Goal: Transaction & Acquisition: Download file/media

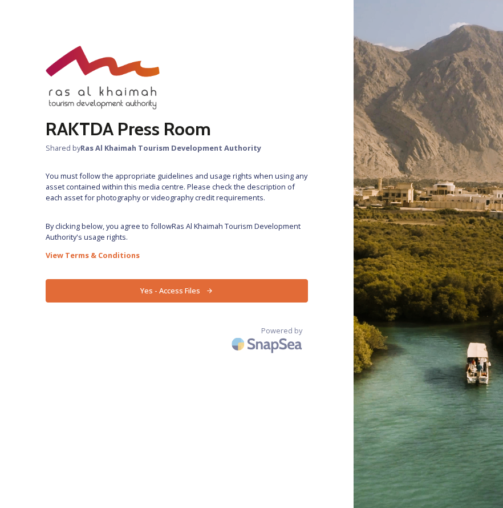
click at [188, 289] on button "Yes - Access Files" at bounding box center [177, 290] width 262 height 23
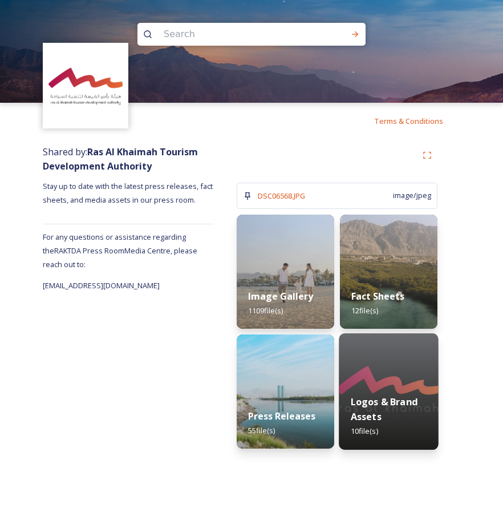
click at [396, 427] on div "Logos & Brand Assets 10 file(s)" at bounding box center [388, 416] width 99 height 66
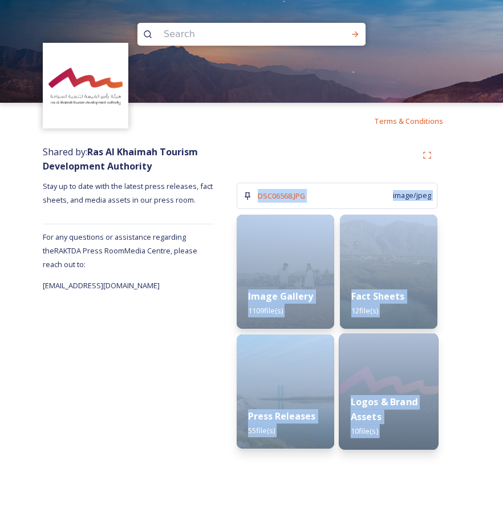
click at [396, 427] on div "Terms & Conditions Shared by: Ras Al Khaimah Tourism Development Authority Stay…" at bounding box center [251, 254] width 503 height 508
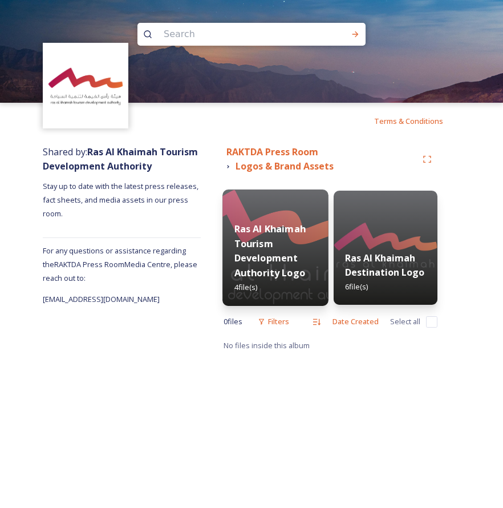
click at [310, 267] on div "Ras Al Khaimah Tourism Development Authority Logo 4 file(s)" at bounding box center [276, 258] width 106 height 95
click at [310, 267] on div "RAKTDA Press Room Logos & Brand Assets Ras Al Khaimah Tourism Development Autho…" at bounding box center [331, 248] width 260 height 219
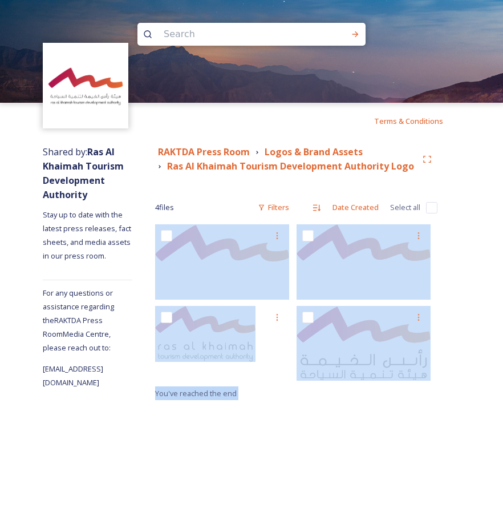
click at [352, 448] on div "Terms & Conditions Shared by: Ras Al Khaimah Tourism Development Authority Stay…" at bounding box center [251, 254] width 503 height 508
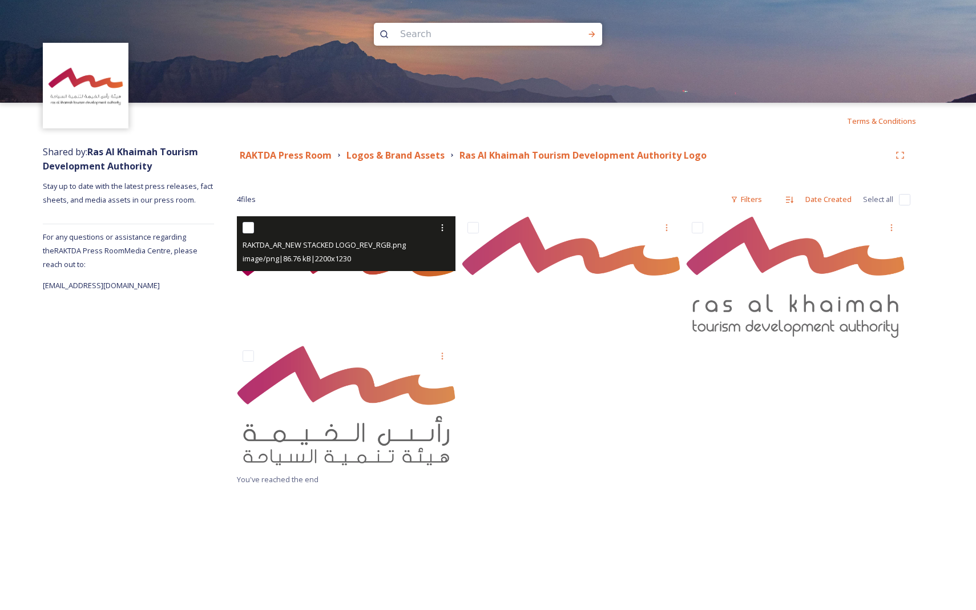
click at [248, 228] on input "checkbox" at bounding box center [248, 227] width 11 height 11
checkbox input "true"
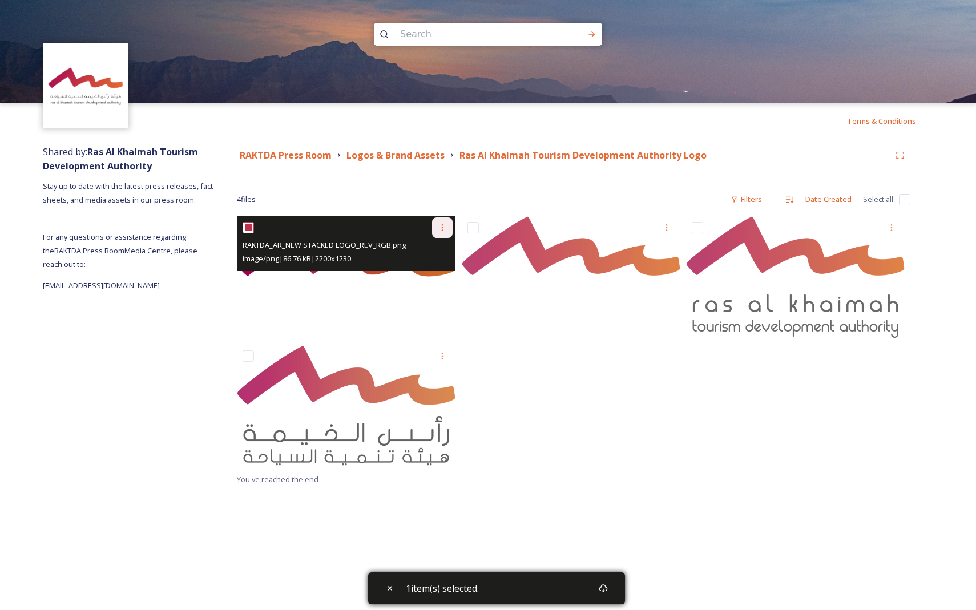
click at [440, 228] on icon at bounding box center [442, 227] width 9 height 9
click at [431, 274] on span "Download" at bounding box center [428, 274] width 35 height 11
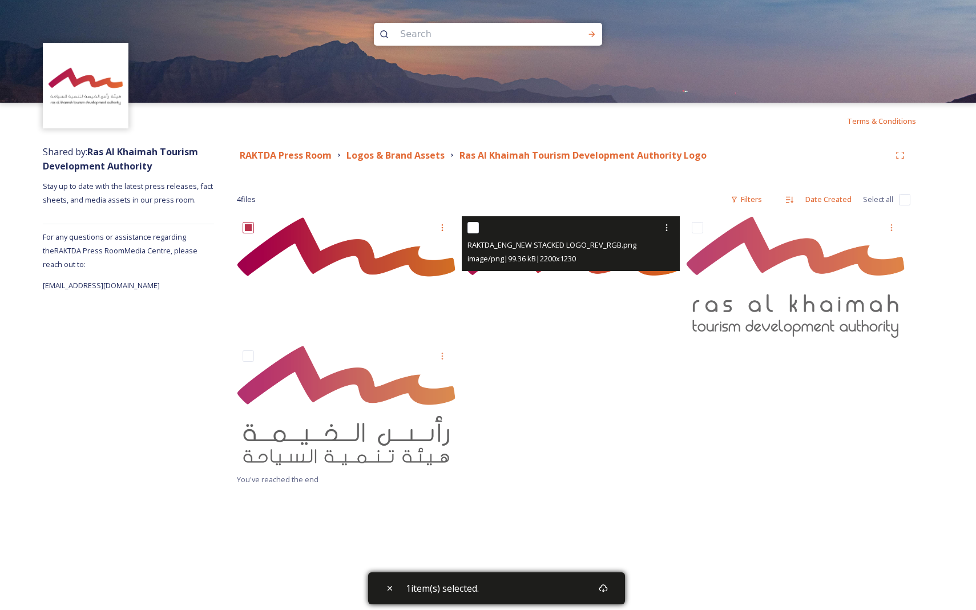
click at [503, 274] on img at bounding box center [571, 277] width 219 height 122
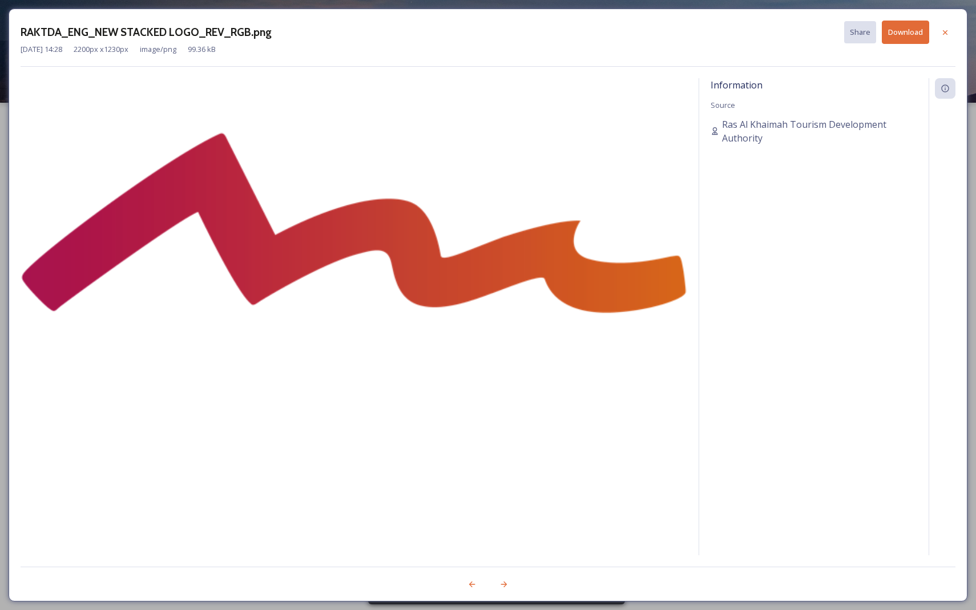
click at [503, 274] on img at bounding box center [354, 318] width 667 height 372
click at [503, 150] on div "RAKTDA_ENG_NEW STACKED LOGO_REV_RGB.png Share Download [DATE] 14:28 2200 px x 1…" at bounding box center [488, 305] width 976 height 610
click at [503, 28] on icon at bounding box center [944, 32] width 9 height 9
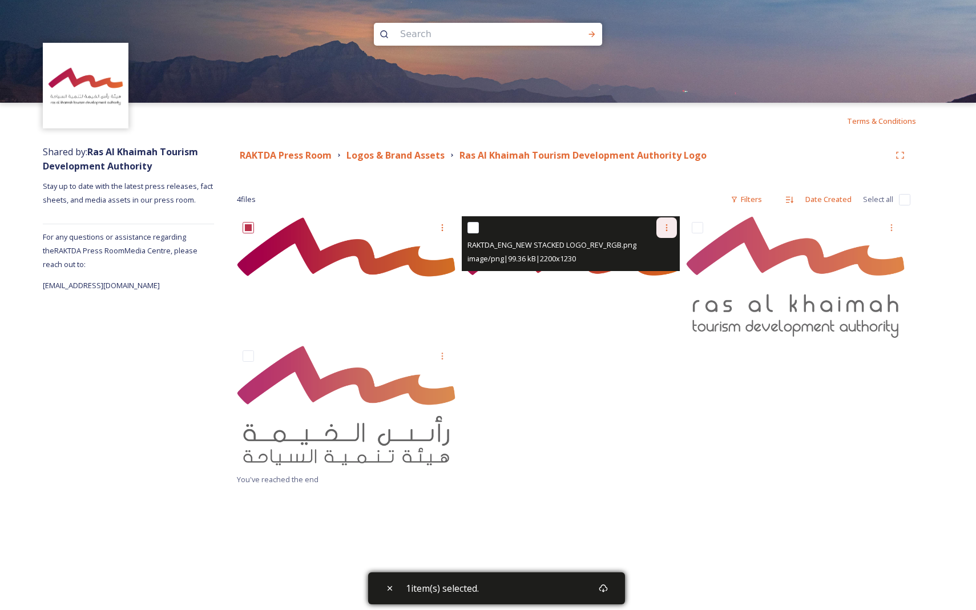
click at [503, 230] on div at bounding box center [666, 227] width 21 height 21
click at [503, 275] on span "Download" at bounding box center [653, 274] width 35 height 11
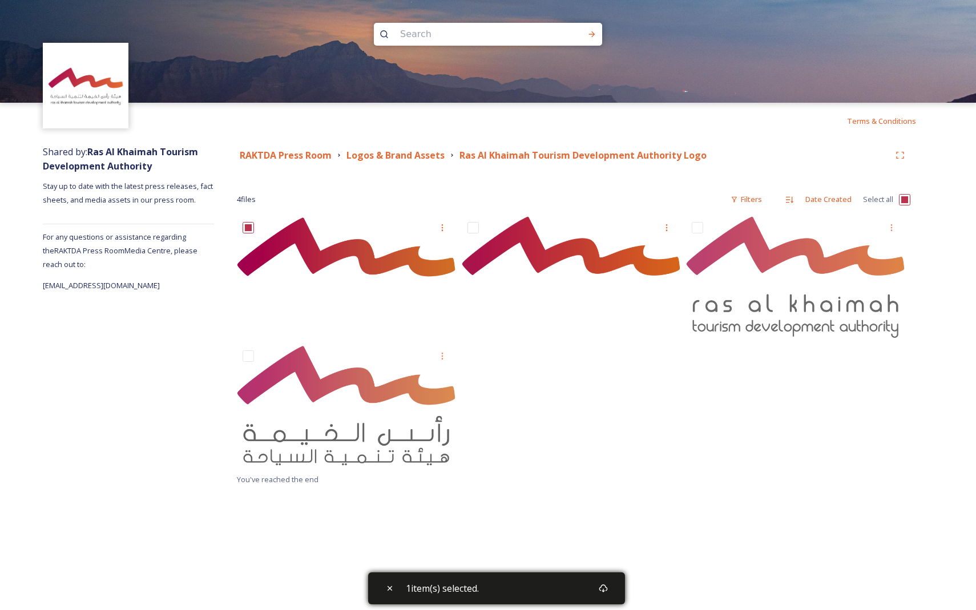
checkbox input "true"
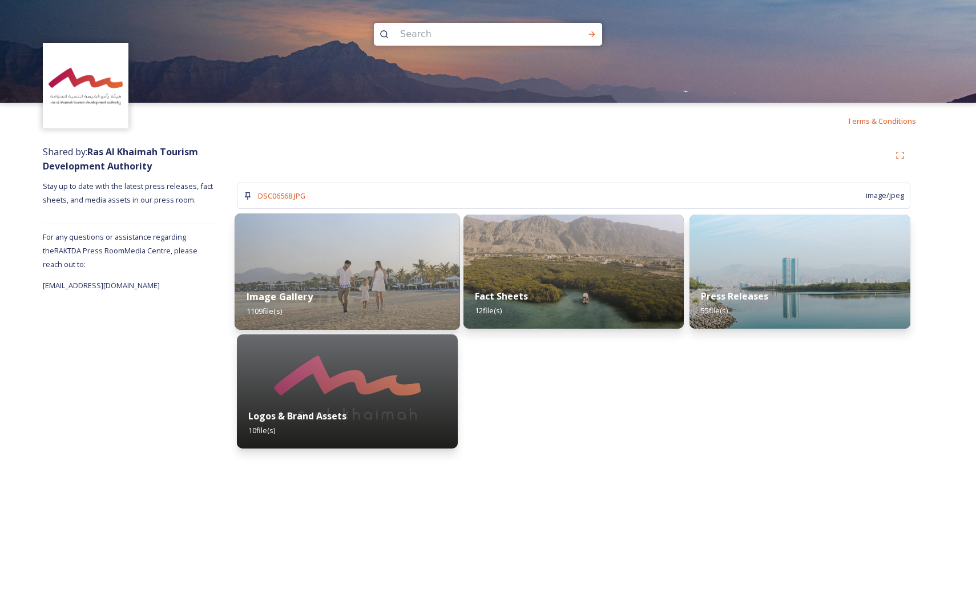
click at [326, 280] on div "Image Gallery 1109 file(s)" at bounding box center [347, 304] width 225 height 52
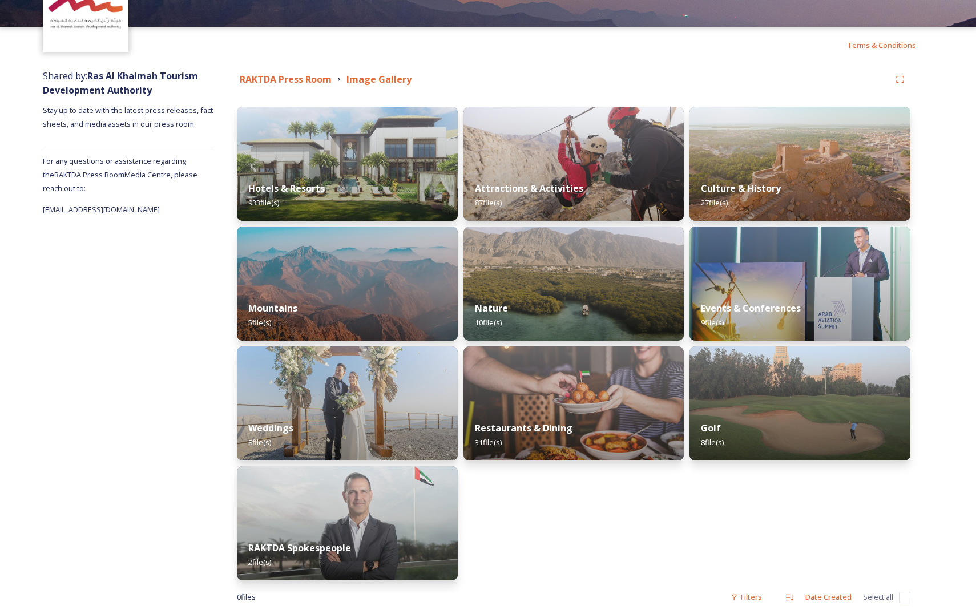
scroll to position [85, 0]
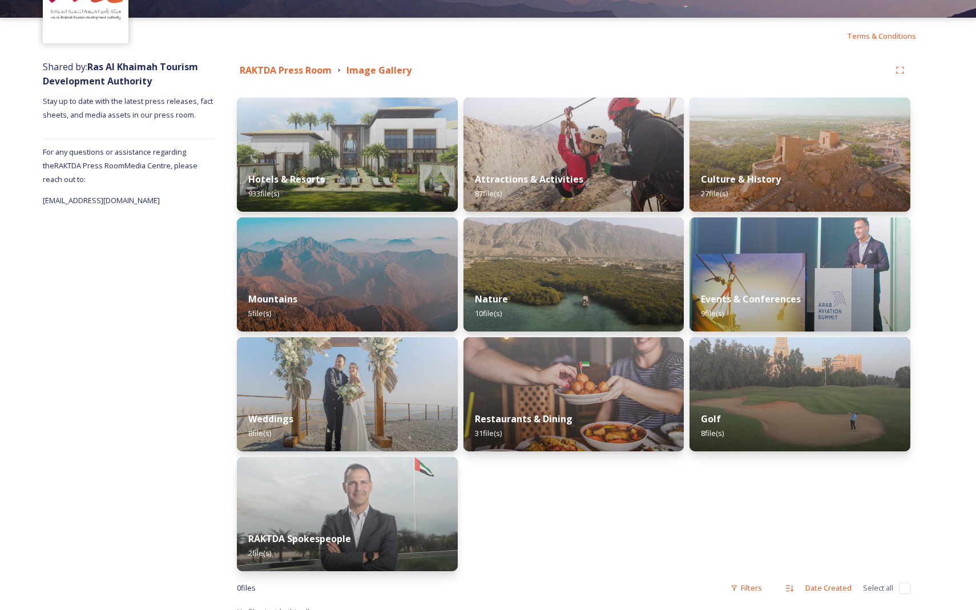
click at [326, 280] on img at bounding box center [347, 274] width 221 height 114
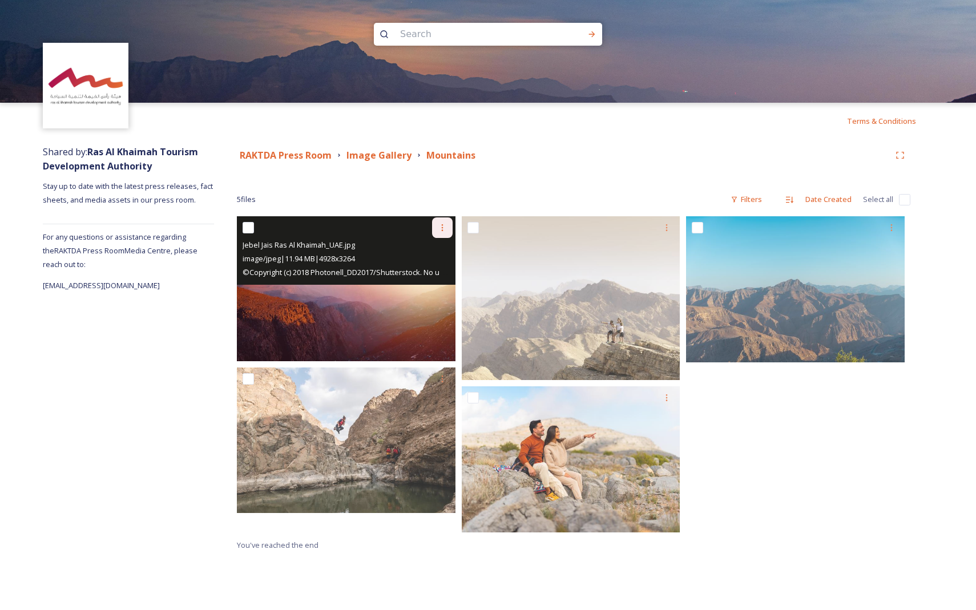
click at [439, 225] on icon at bounding box center [442, 227] width 9 height 9
click at [431, 278] on span "Download" at bounding box center [428, 274] width 35 height 11
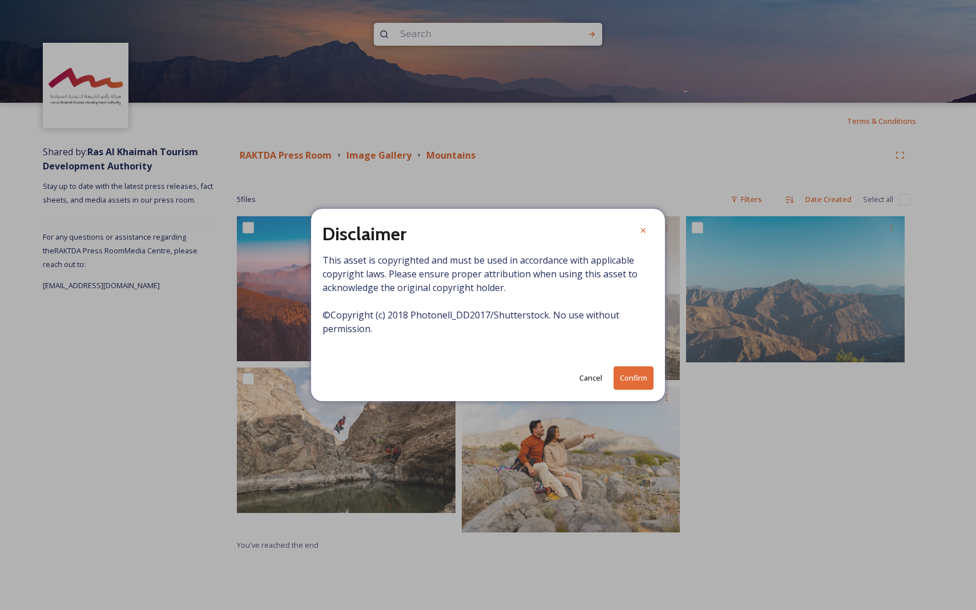
click at [503, 385] on button "Confirm" at bounding box center [633, 377] width 40 height 23
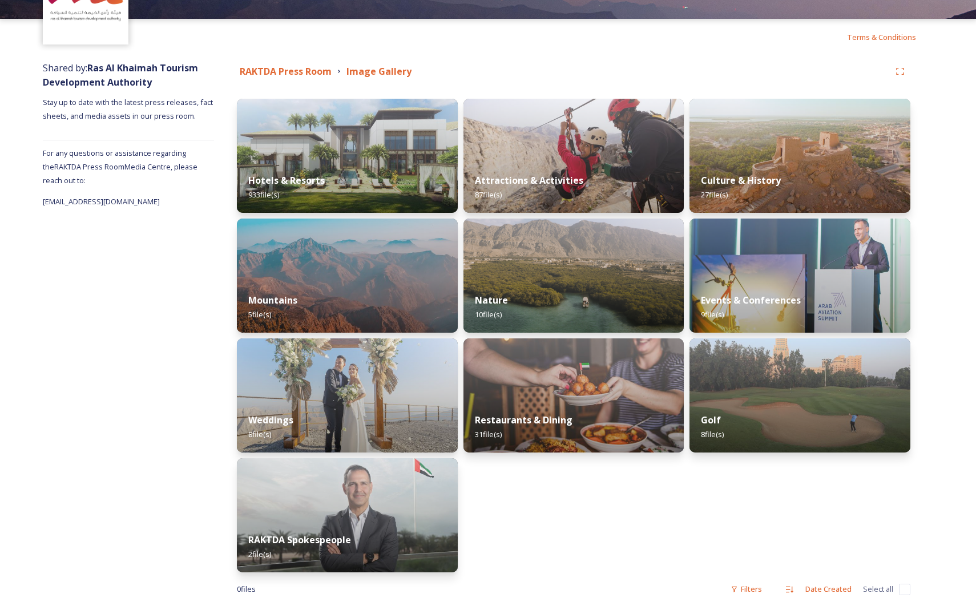
scroll to position [96, 0]
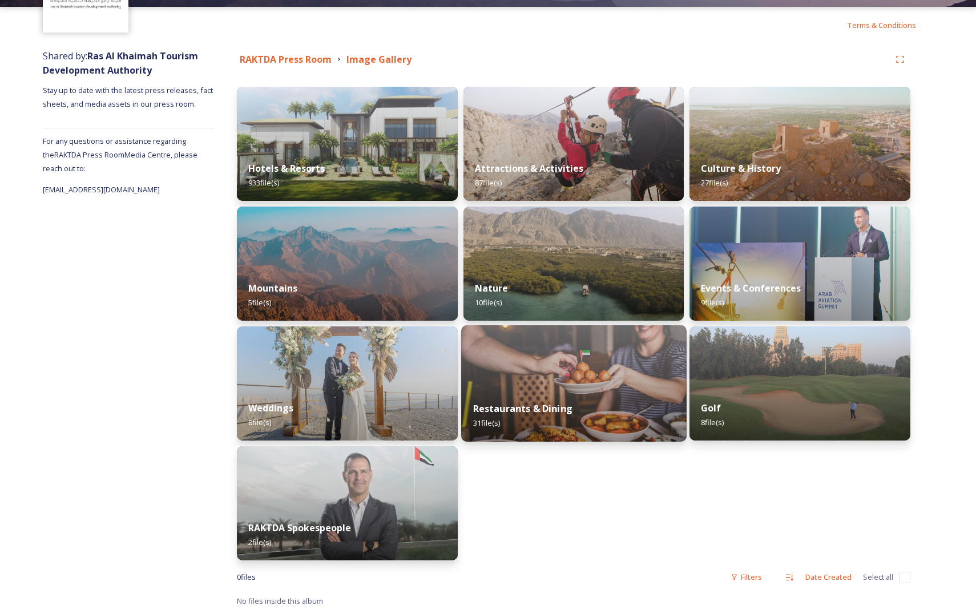
click at [503, 402] on div "Restaurants & Dining 31 file(s)" at bounding box center [573, 416] width 225 height 52
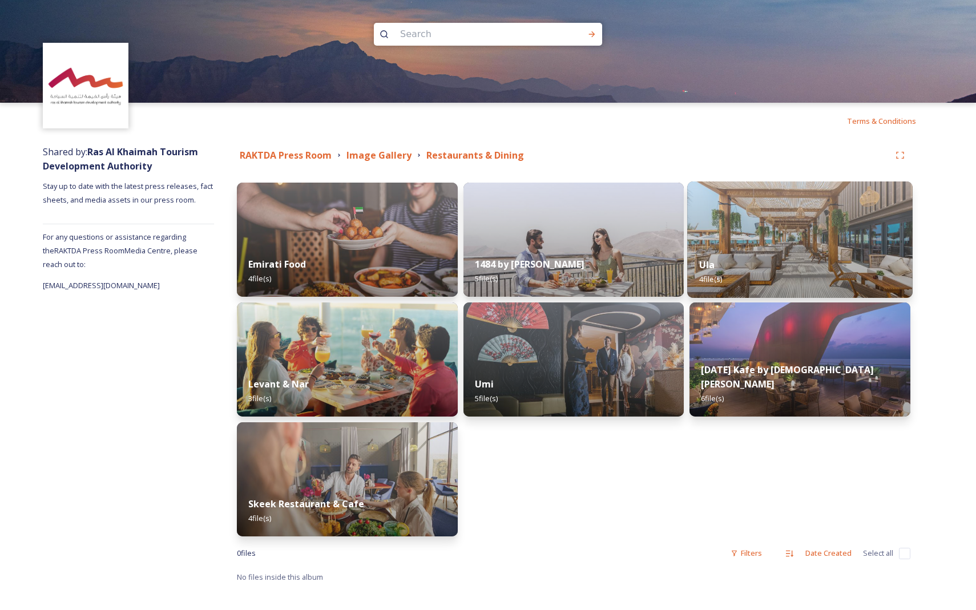
click at [503, 251] on div "Ula 4 file(s)" at bounding box center [799, 272] width 225 height 52
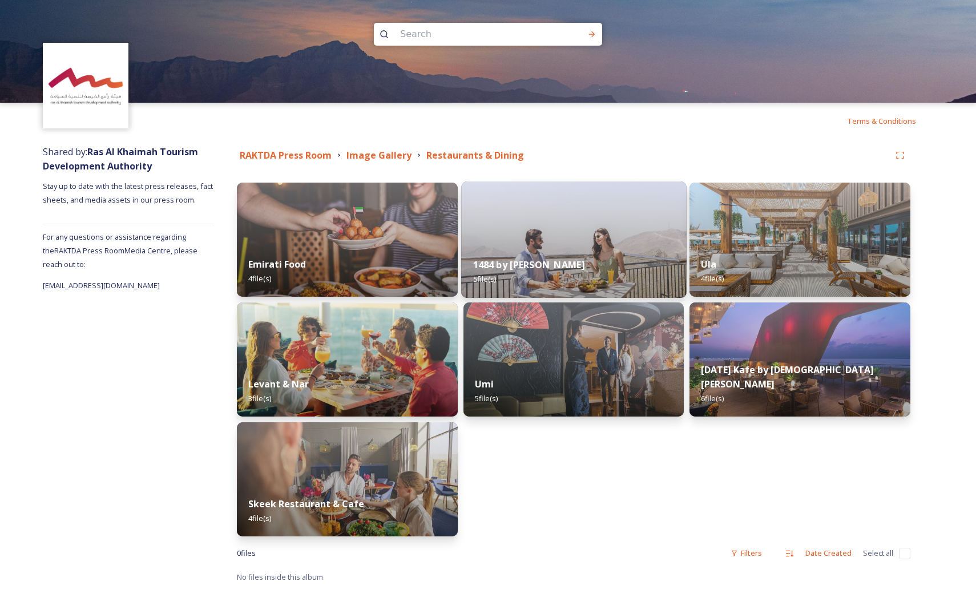
click at [503, 249] on div "1484 by Puro 5 file(s)" at bounding box center [573, 272] width 225 height 52
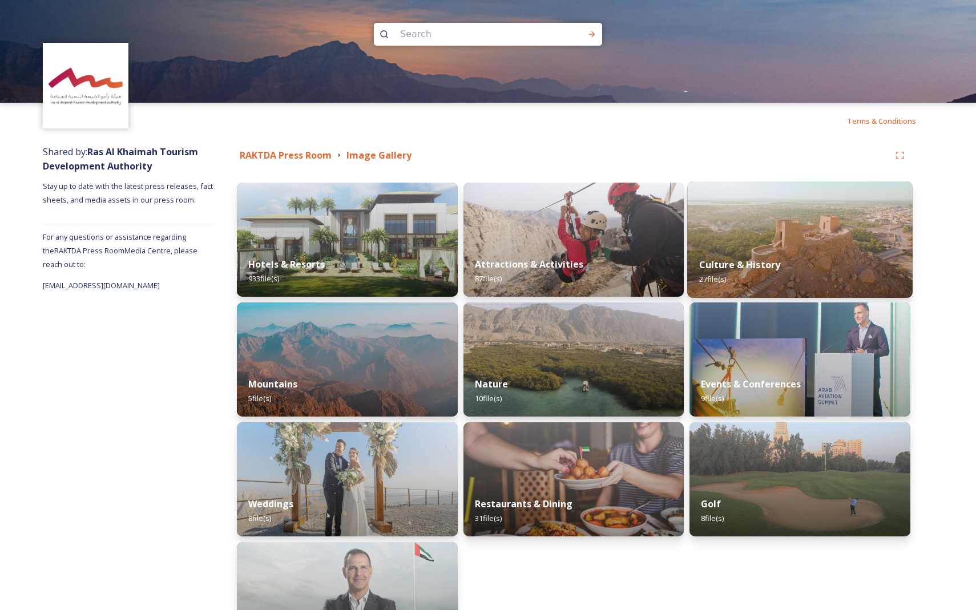
click at [503, 240] on img at bounding box center [799, 239] width 225 height 116
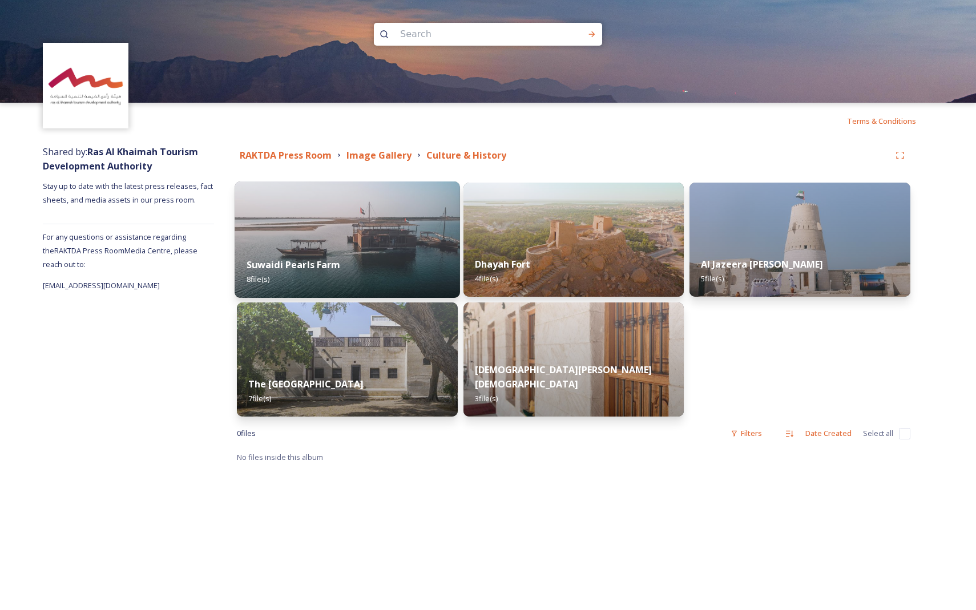
click at [409, 249] on div "Suwaidi Pearls Farm 8 file(s)" at bounding box center [347, 272] width 225 height 52
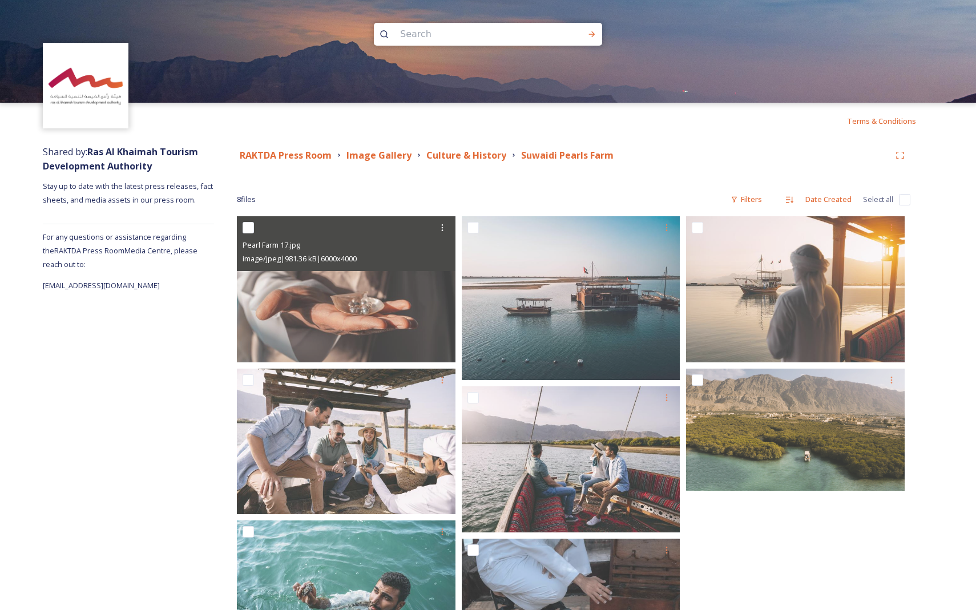
scroll to position [99, 0]
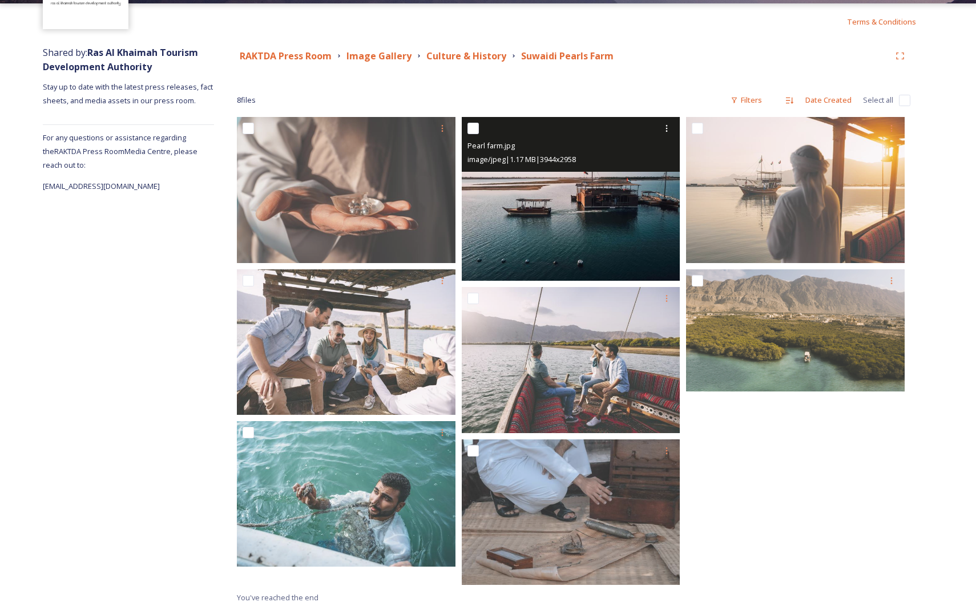
click at [503, 218] on img at bounding box center [571, 199] width 219 height 164
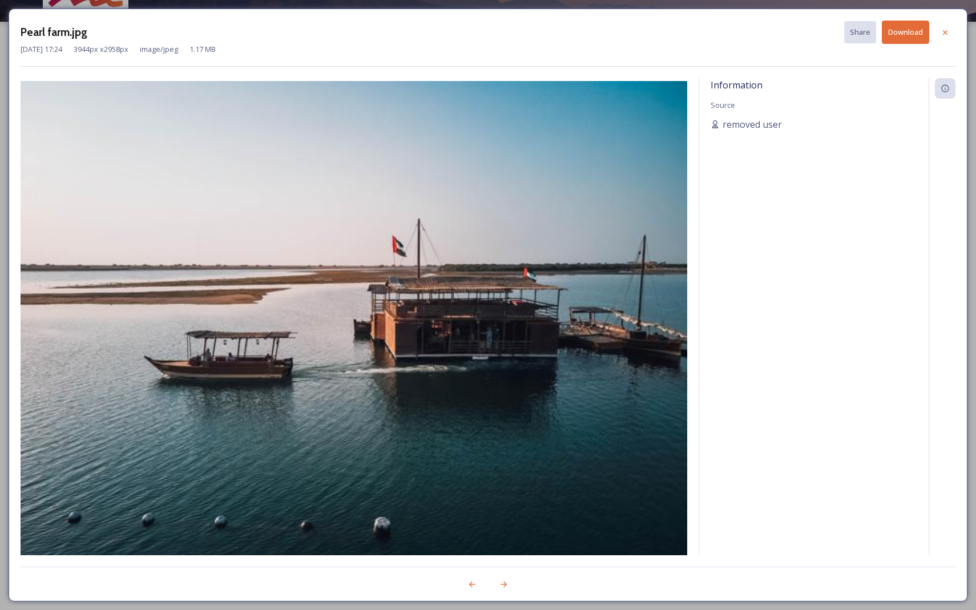
scroll to position [81, 0]
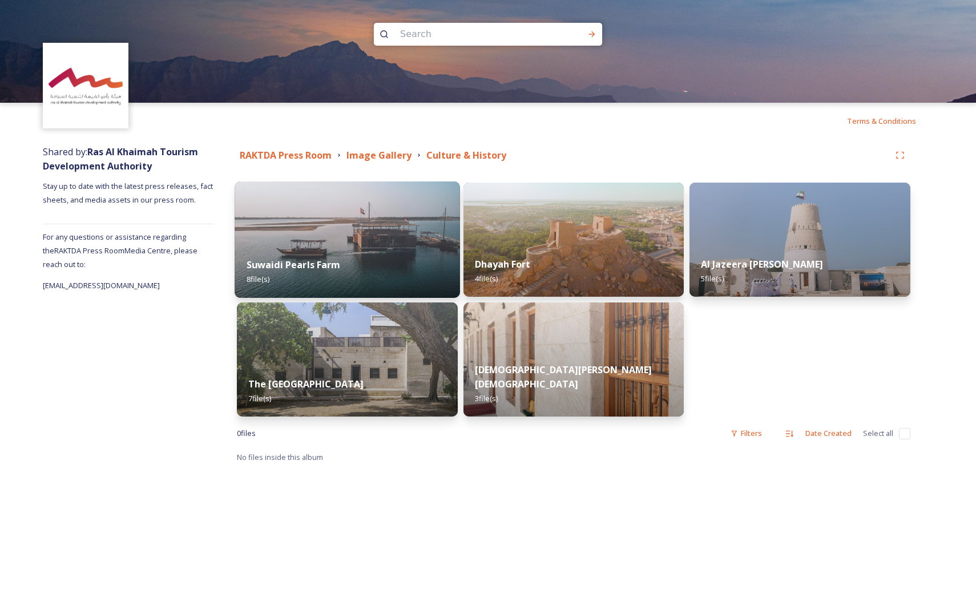
click at [373, 249] on div "Suwaidi Pearls Farm 8 file(s)" at bounding box center [347, 272] width 225 height 52
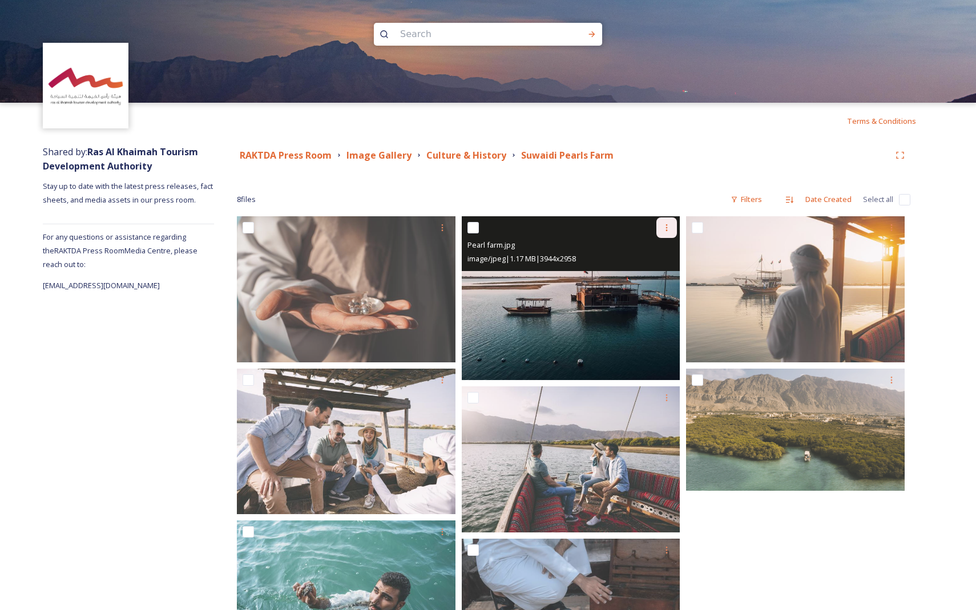
click at [503, 227] on icon at bounding box center [666, 227] width 9 height 9
click at [503, 273] on span "Download" at bounding box center [653, 274] width 35 height 11
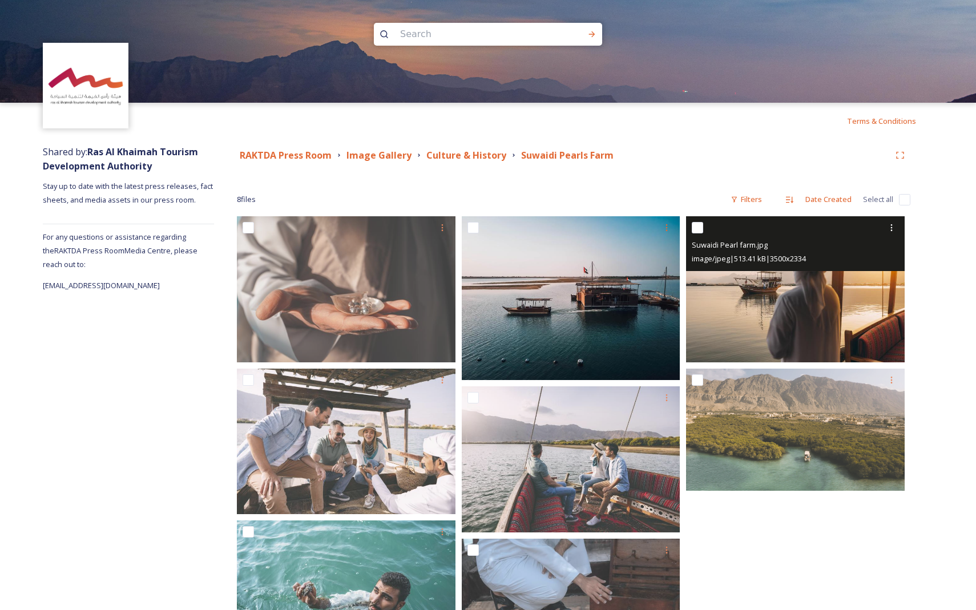
click at [503, 286] on img at bounding box center [795, 289] width 219 height 146
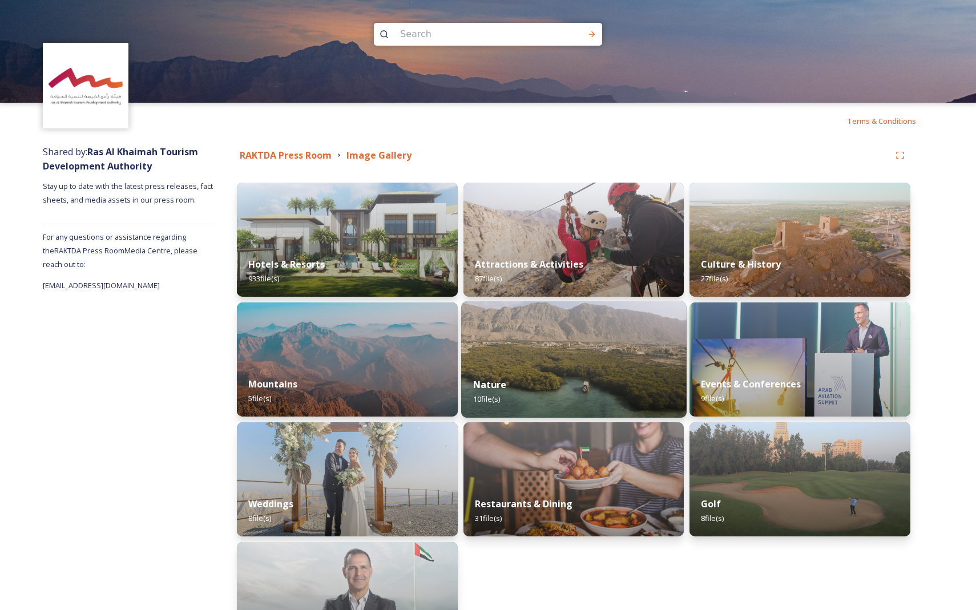
click at [503, 356] on img at bounding box center [573, 359] width 225 height 116
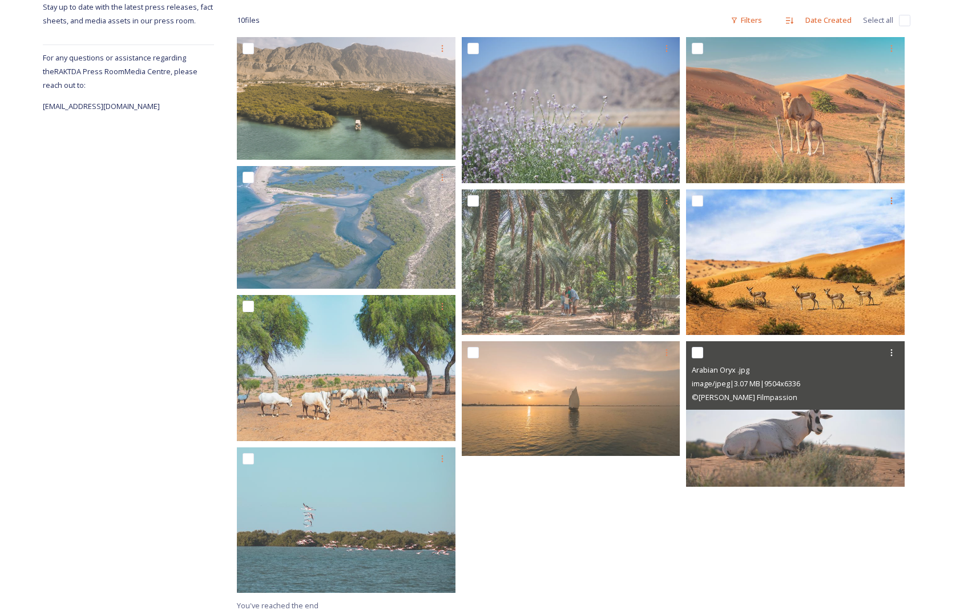
scroll to position [187, 0]
